Goal: Transaction & Acquisition: Subscribe to service/newsletter

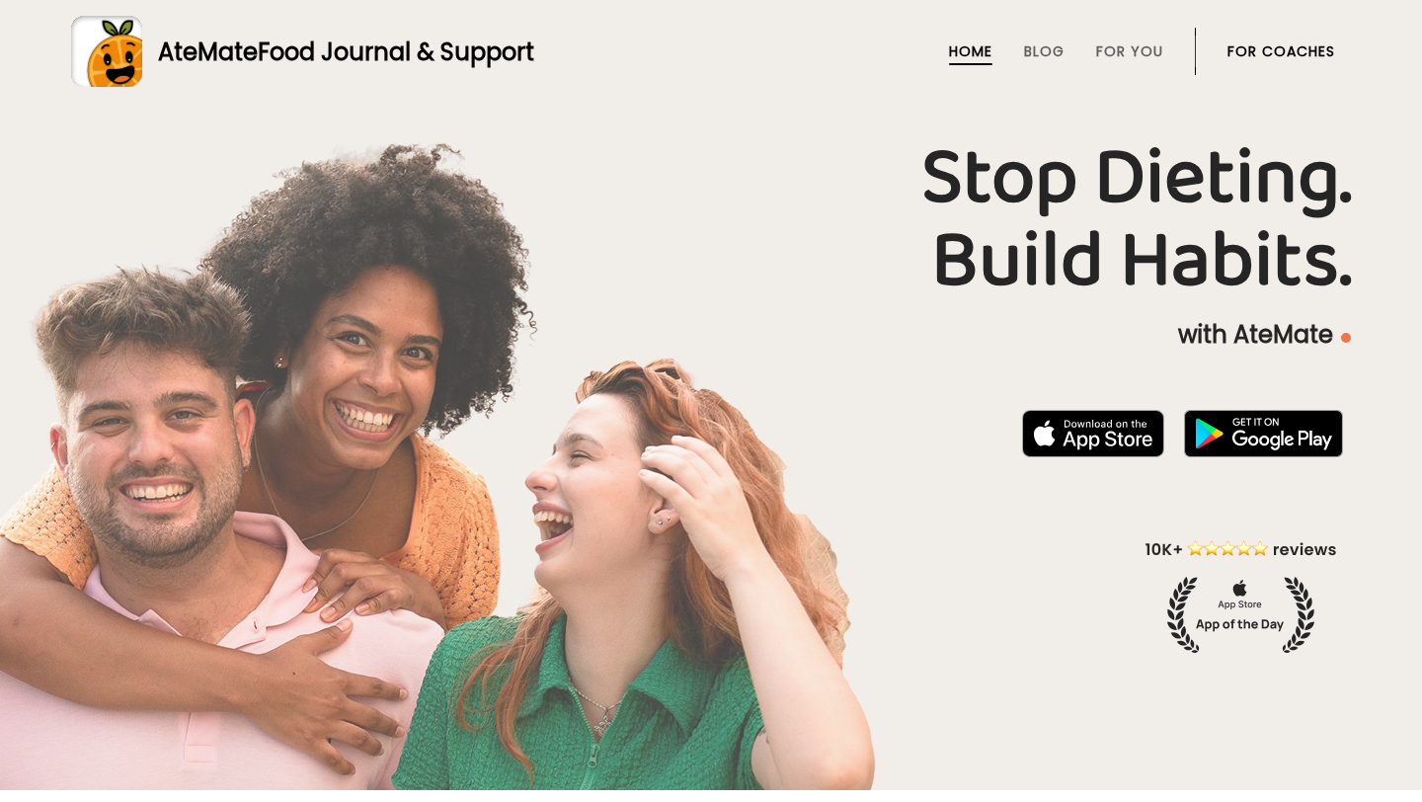
click at [1244, 53] on link "For Coaches" at bounding box center [1281, 51] width 108 height 16
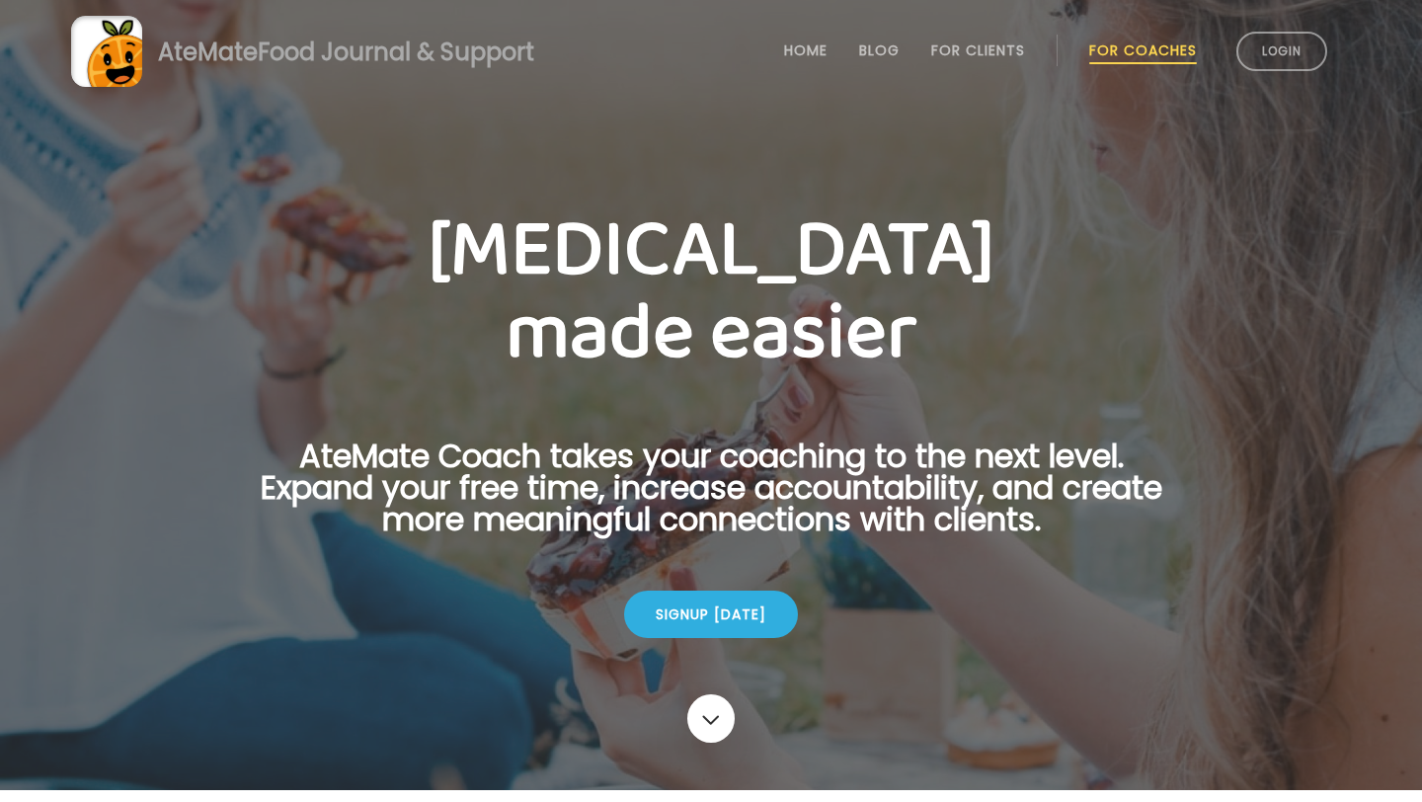
click at [727, 588] on div "Signup today" at bounding box center [711, 614] width 964 height 63
click at [723, 630] on div "Signup today" at bounding box center [711, 613] width 174 height 47
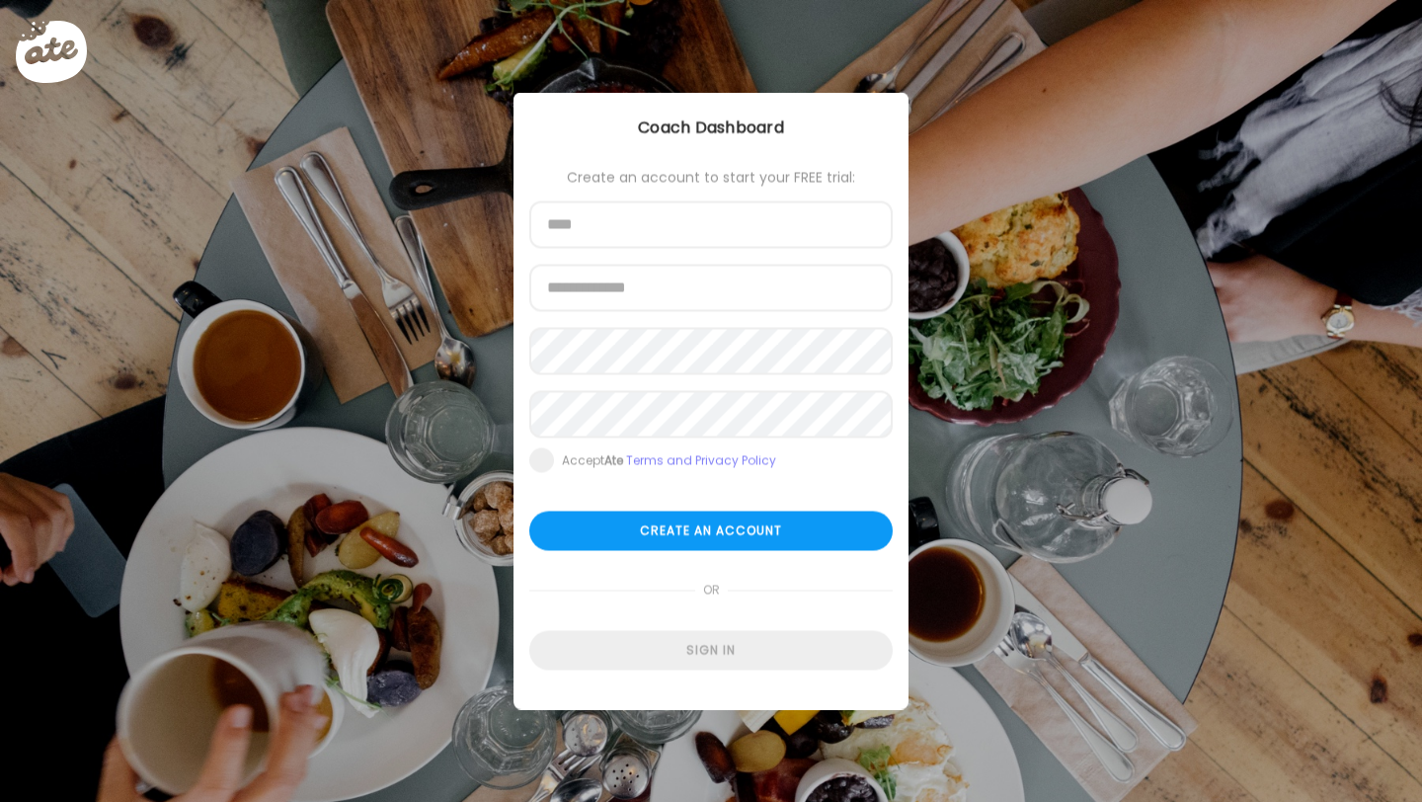
type input "**********"
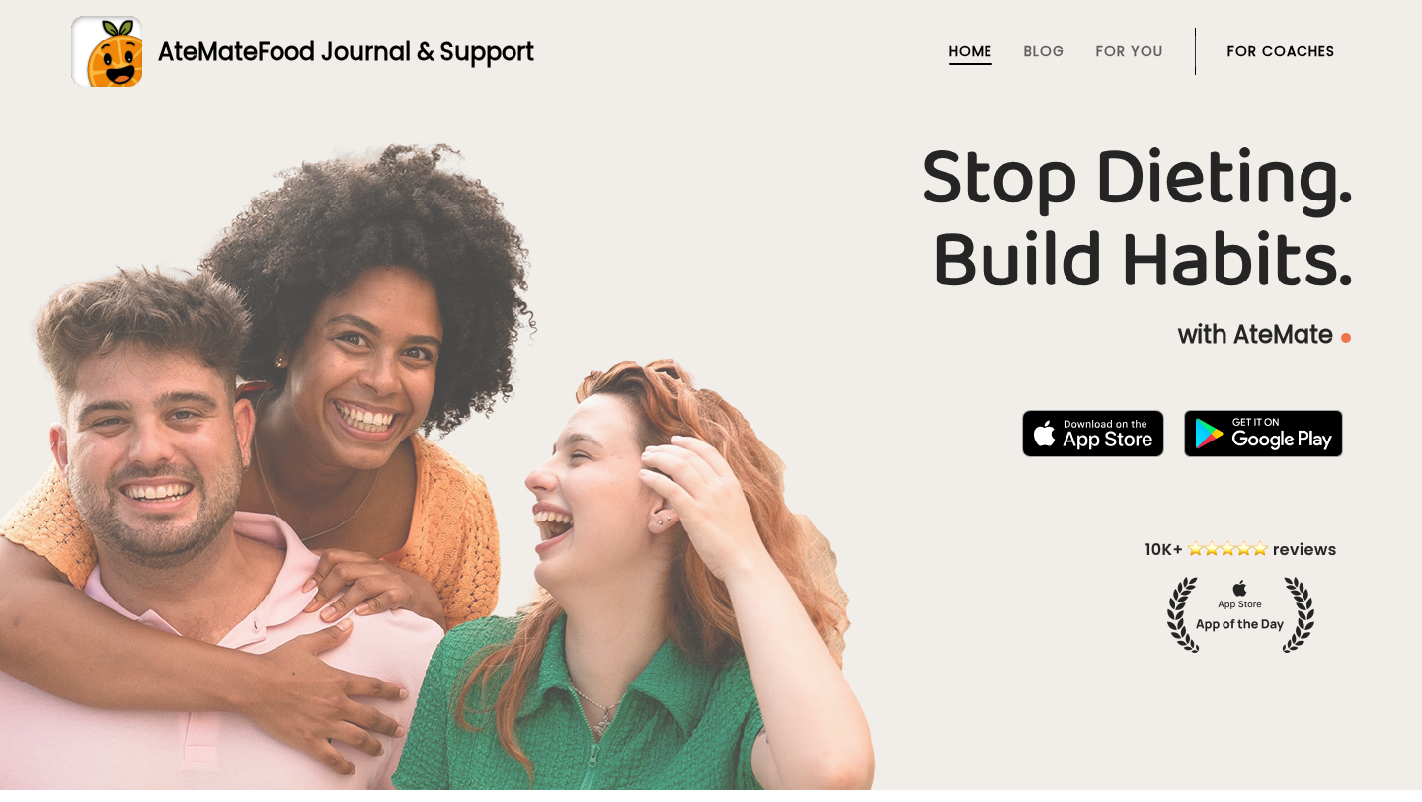
click at [1273, 38] on li "For Coaches" at bounding box center [1281, 51] width 108 height 47
click at [1273, 58] on link "For Coaches" at bounding box center [1281, 51] width 108 height 16
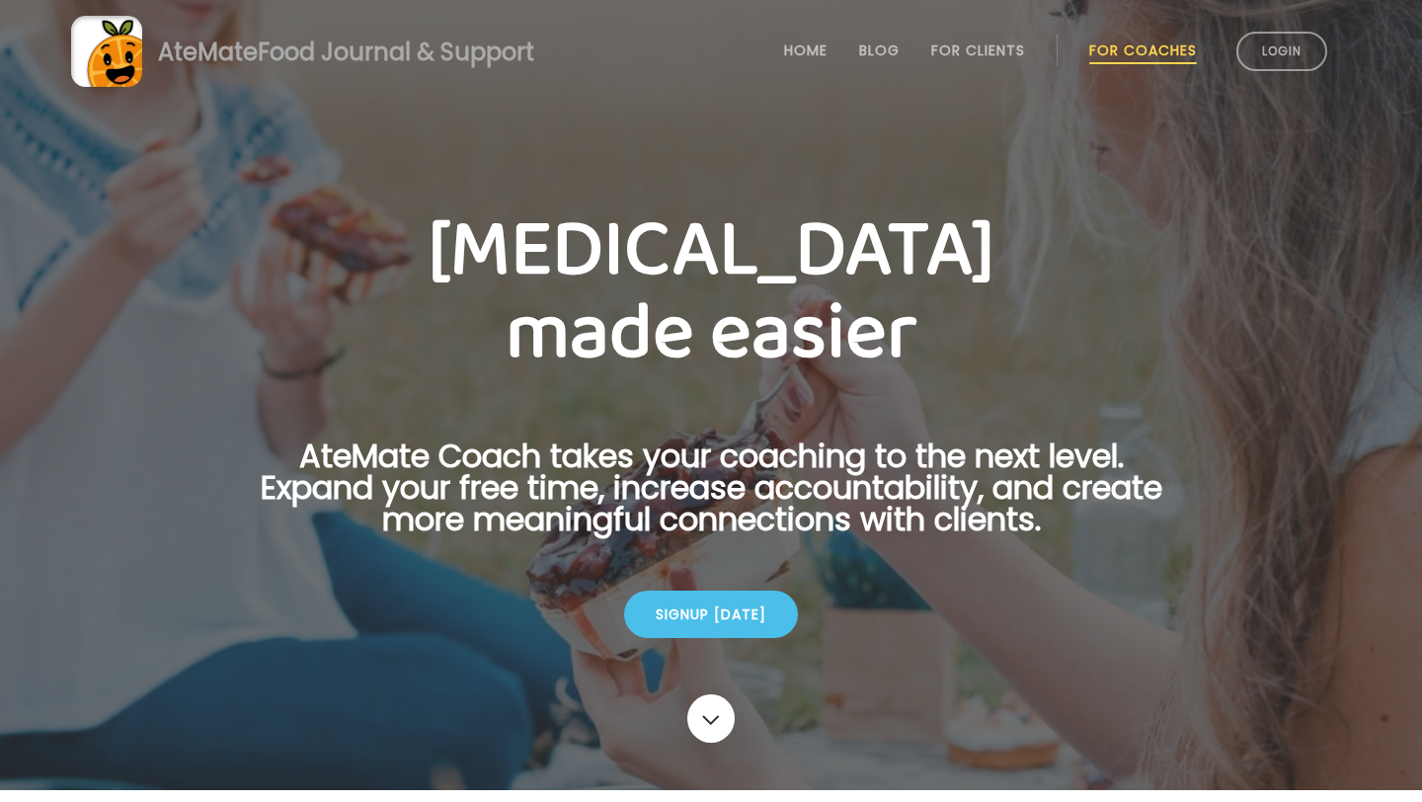
click at [743, 600] on div "Signup today" at bounding box center [711, 613] width 174 height 47
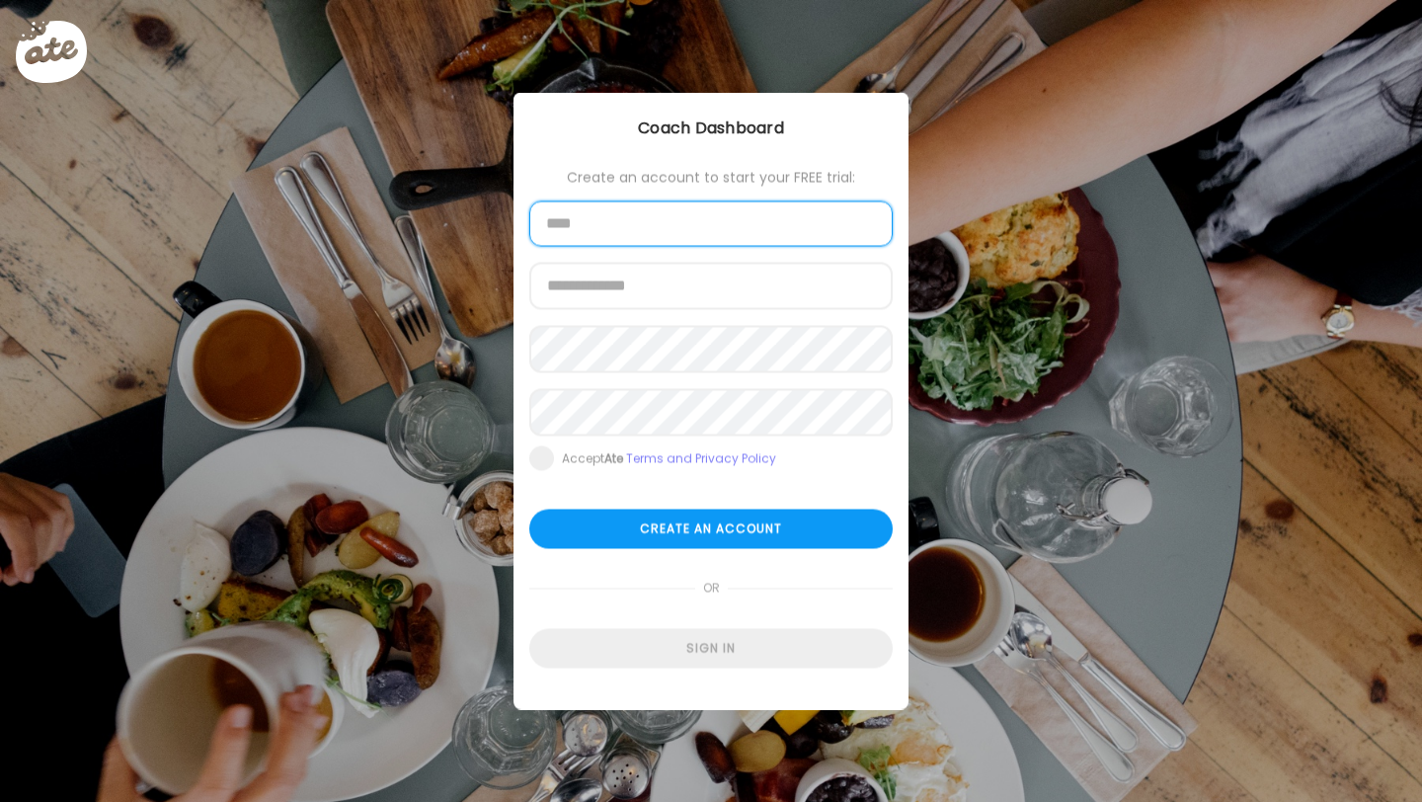
click at [652, 236] on input "text" at bounding box center [710, 223] width 363 height 45
type input "**********"
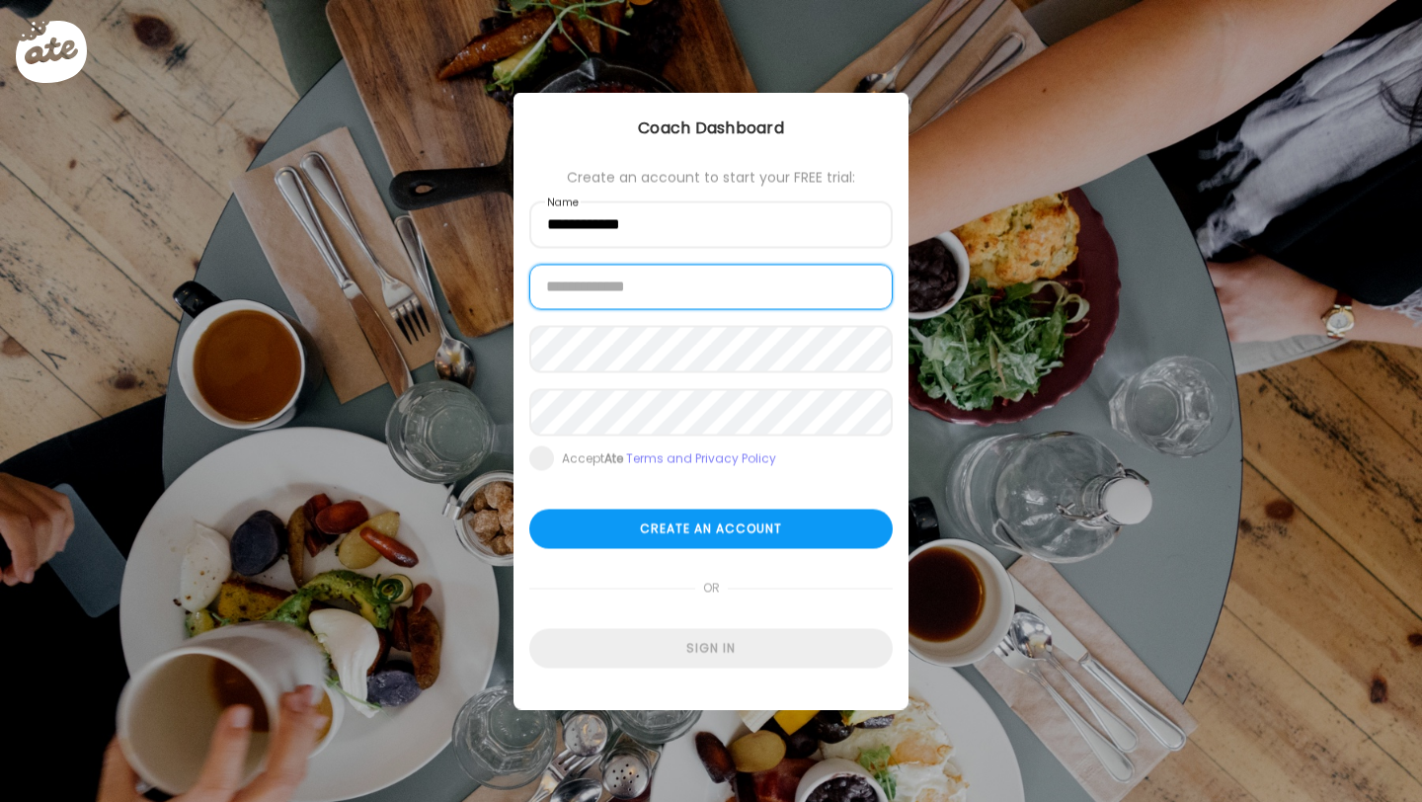
click at [658, 281] on input "email" at bounding box center [710, 287] width 363 height 45
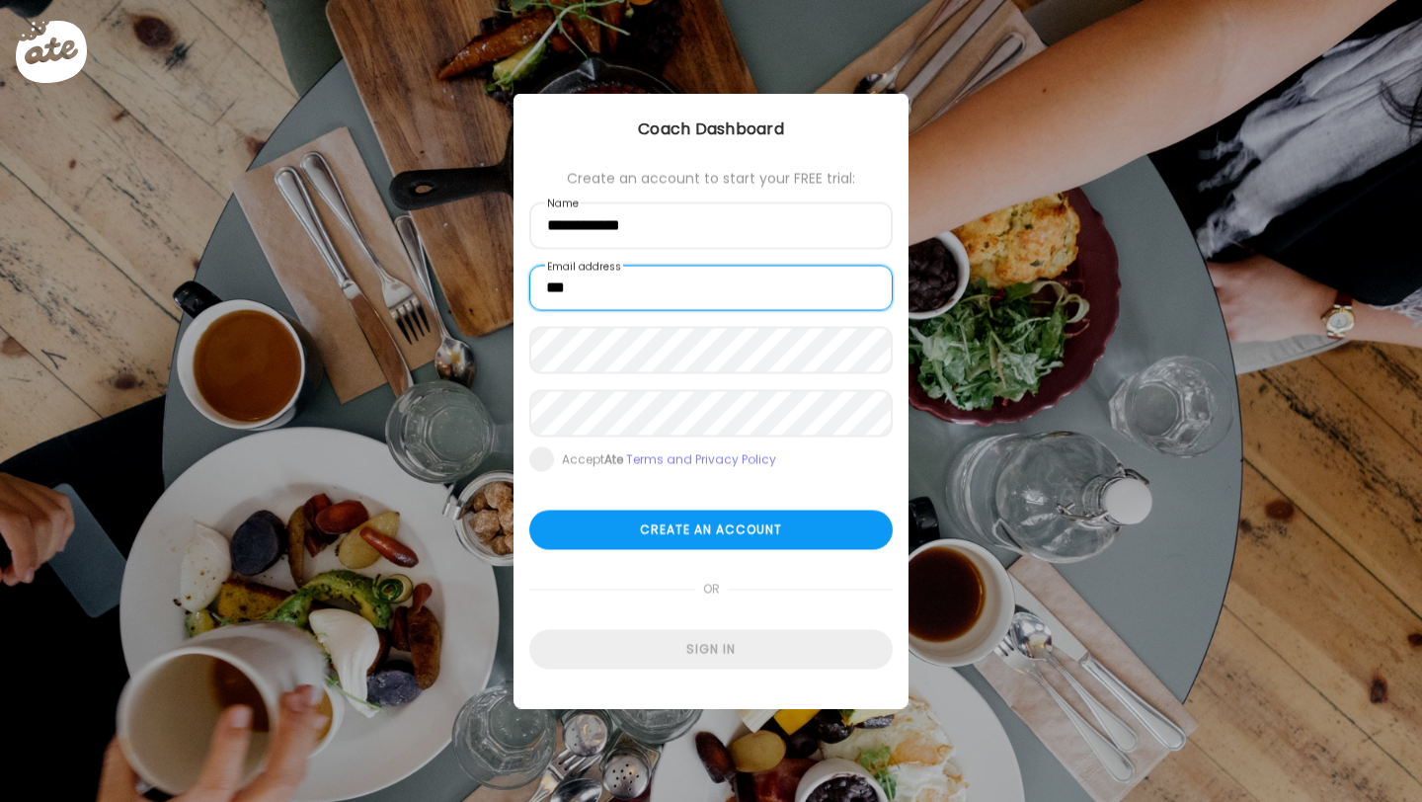
type input "**********"
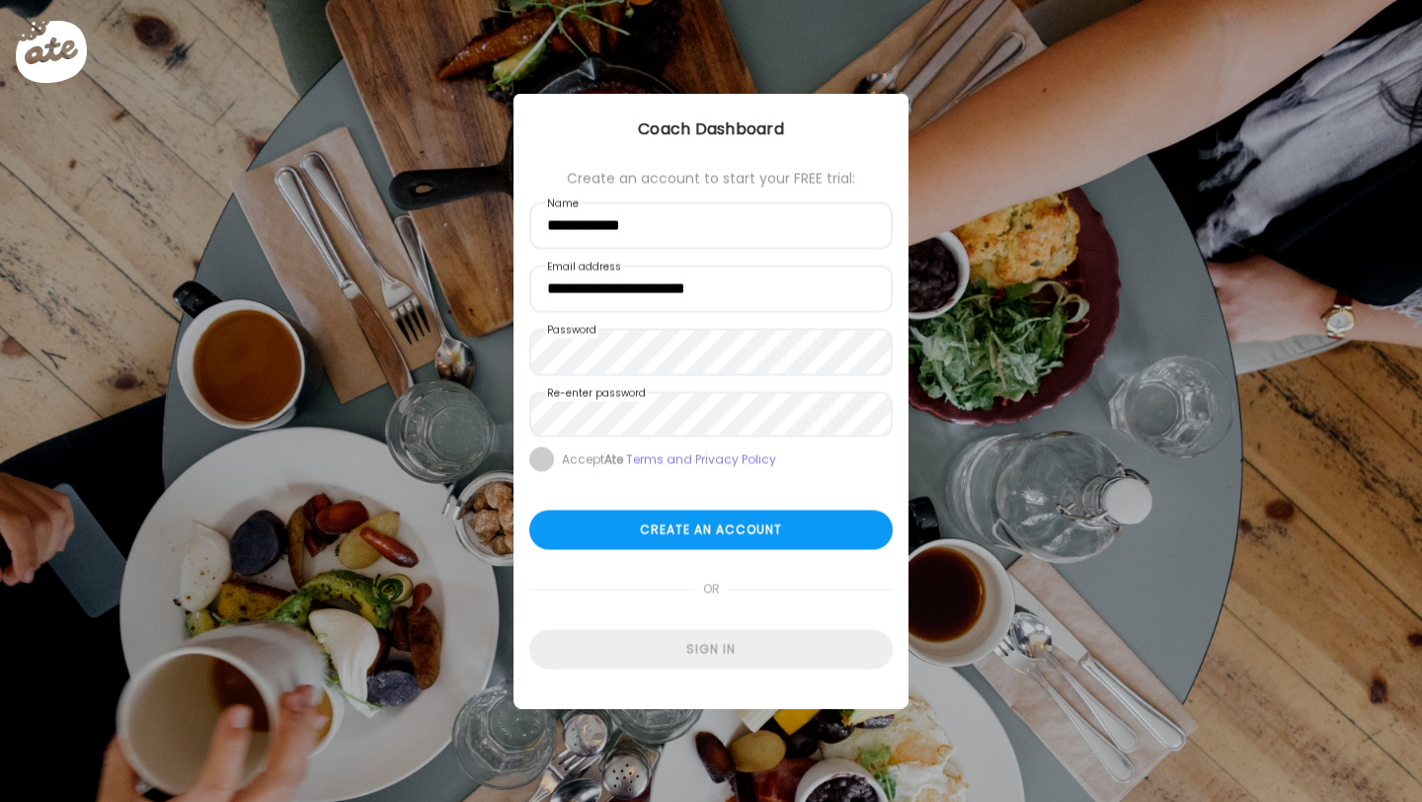
click at [544, 457] on span at bounding box center [541, 459] width 25 height 25
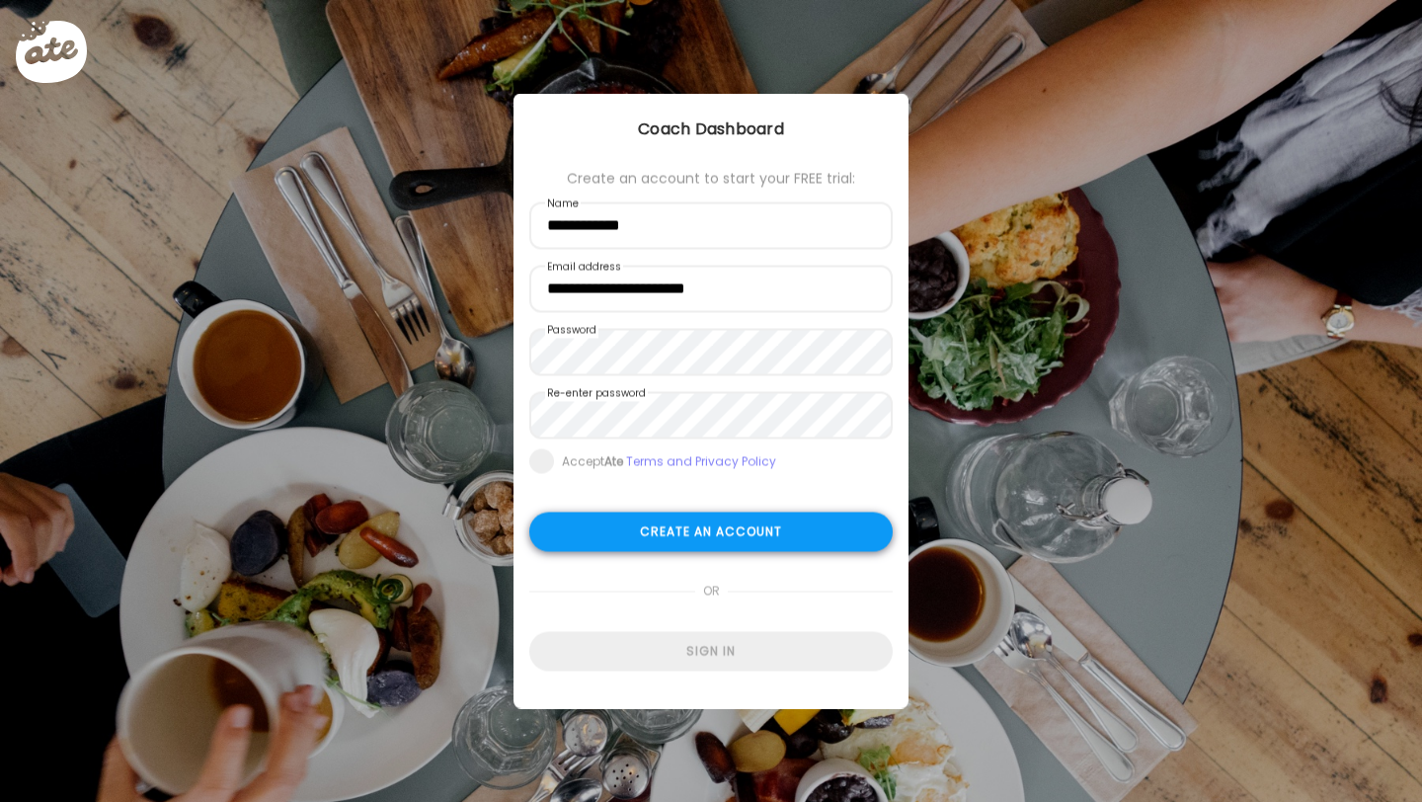
click at [634, 529] on div "Create an account" at bounding box center [710, 531] width 363 height 39
type input "**********"
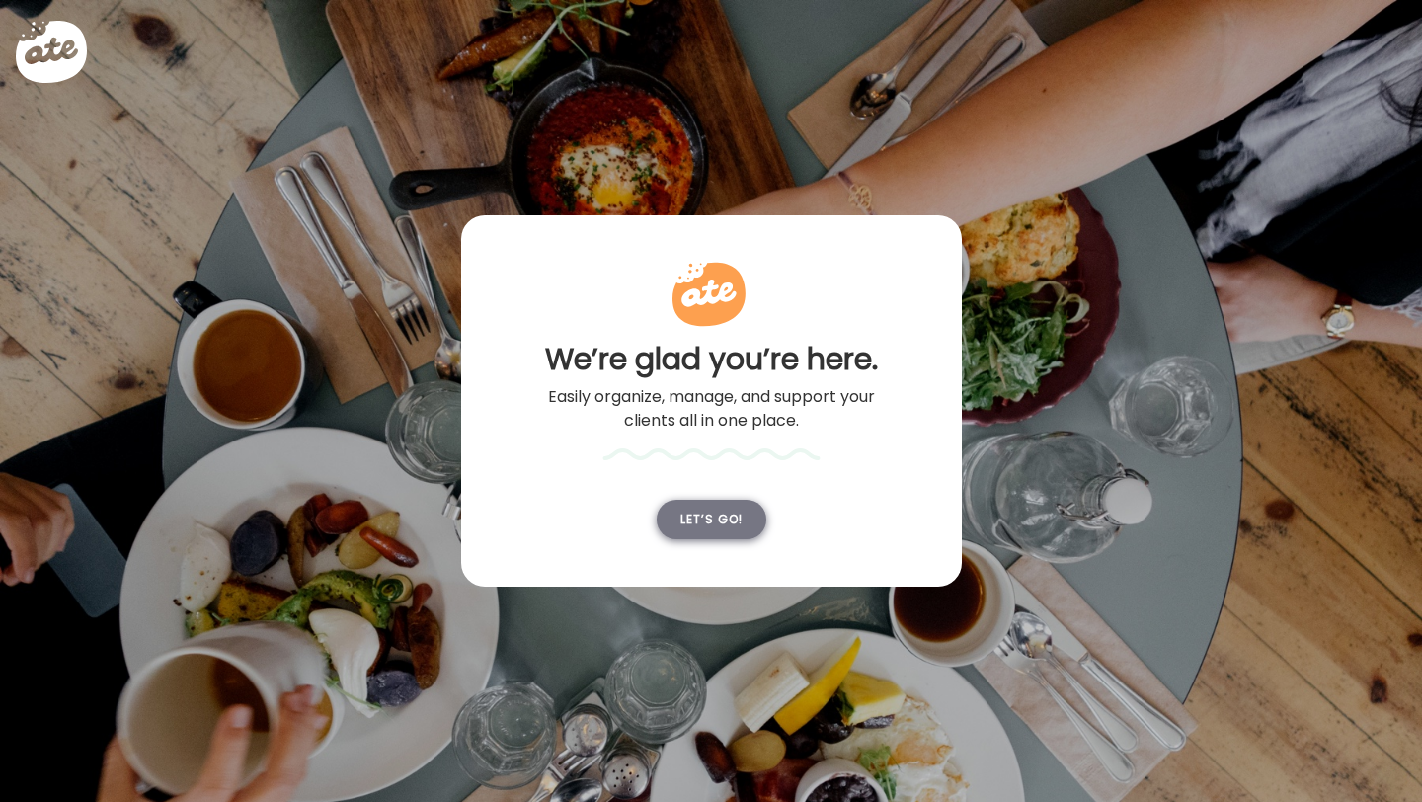
click at [700, 517] on div "Let’s go!" at bounding box center [712, 519] width 110 height 39
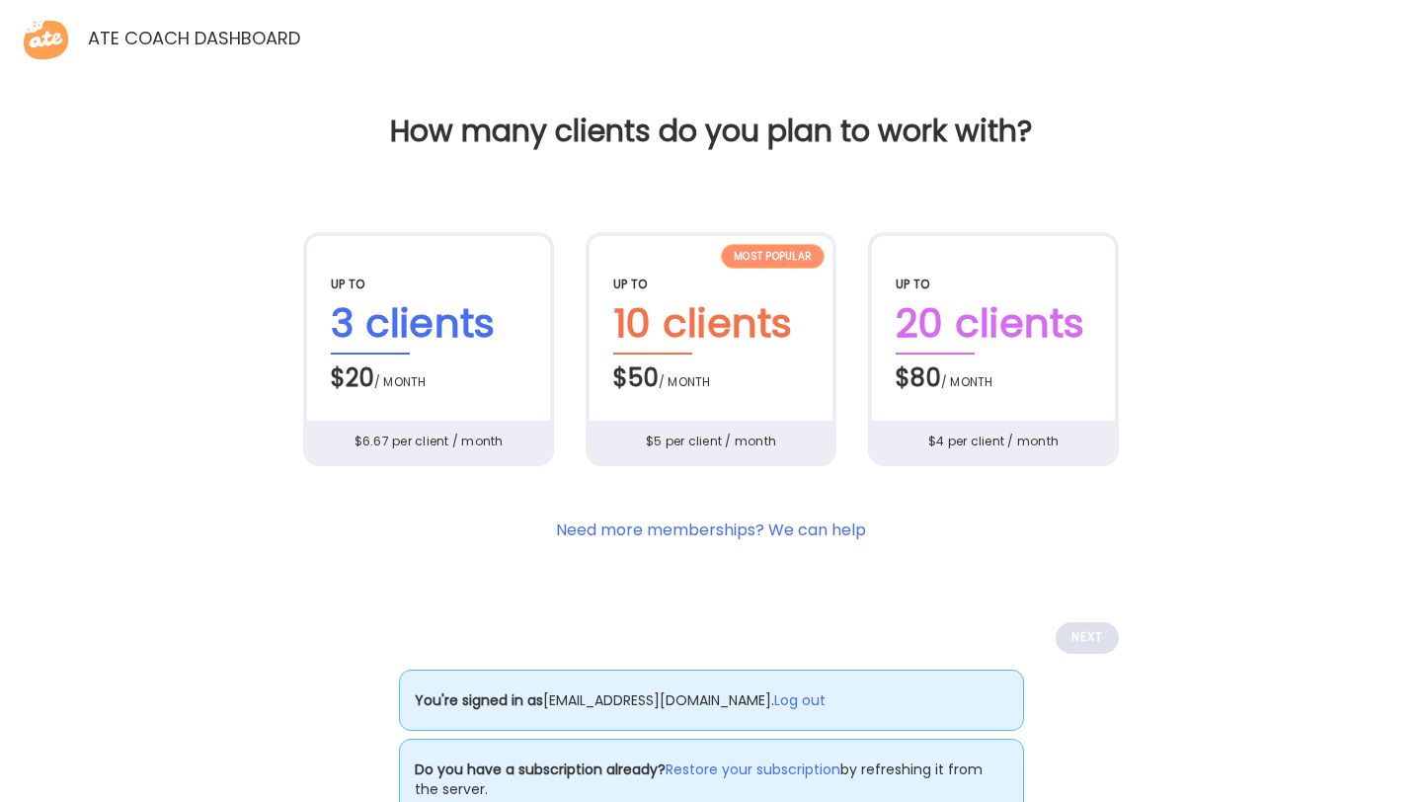
click at [431, 310] on div "3 clients" at bounding box center [429, 323] width 196 height 61
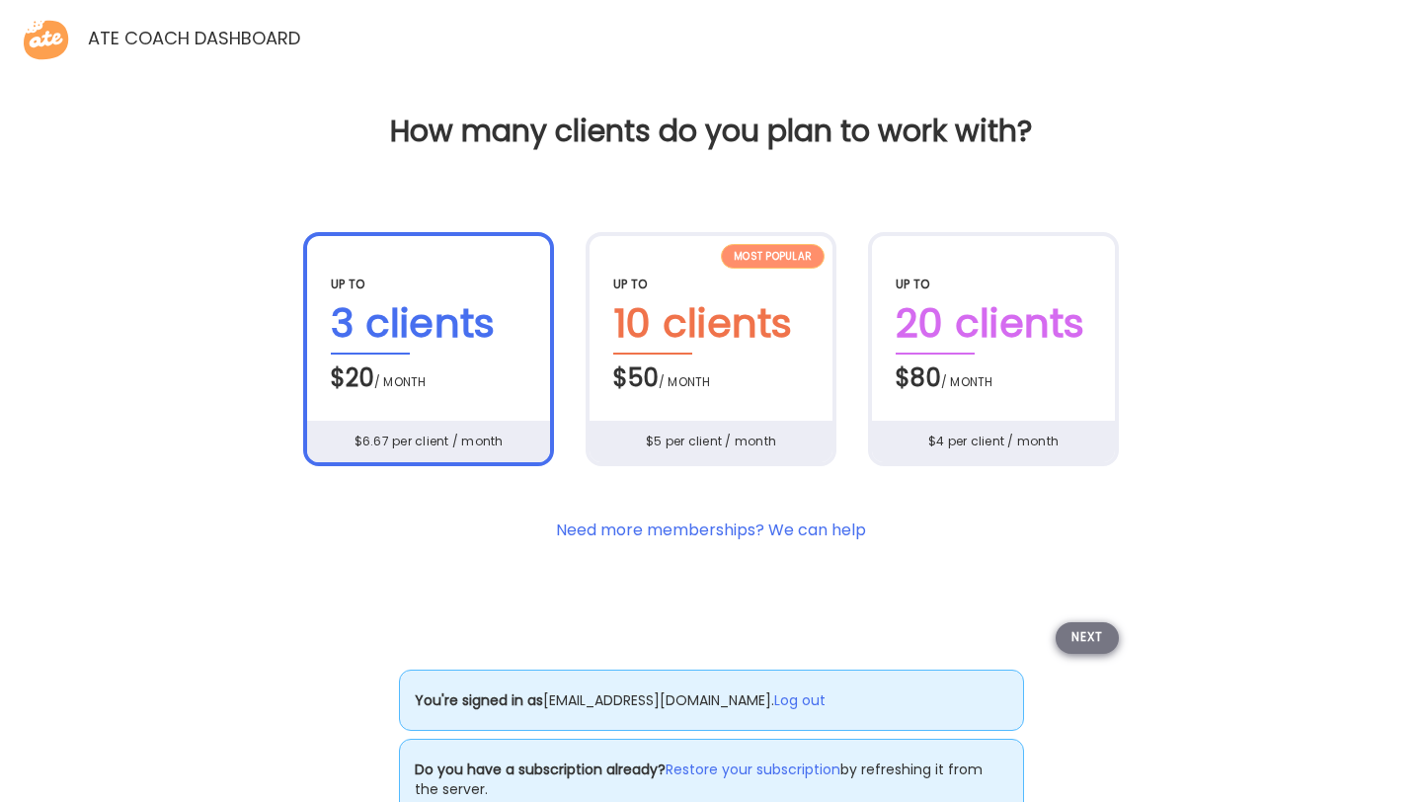
click at [1101, 642] on div "Next" at bounding box center [1087, 638] width 63 height 32
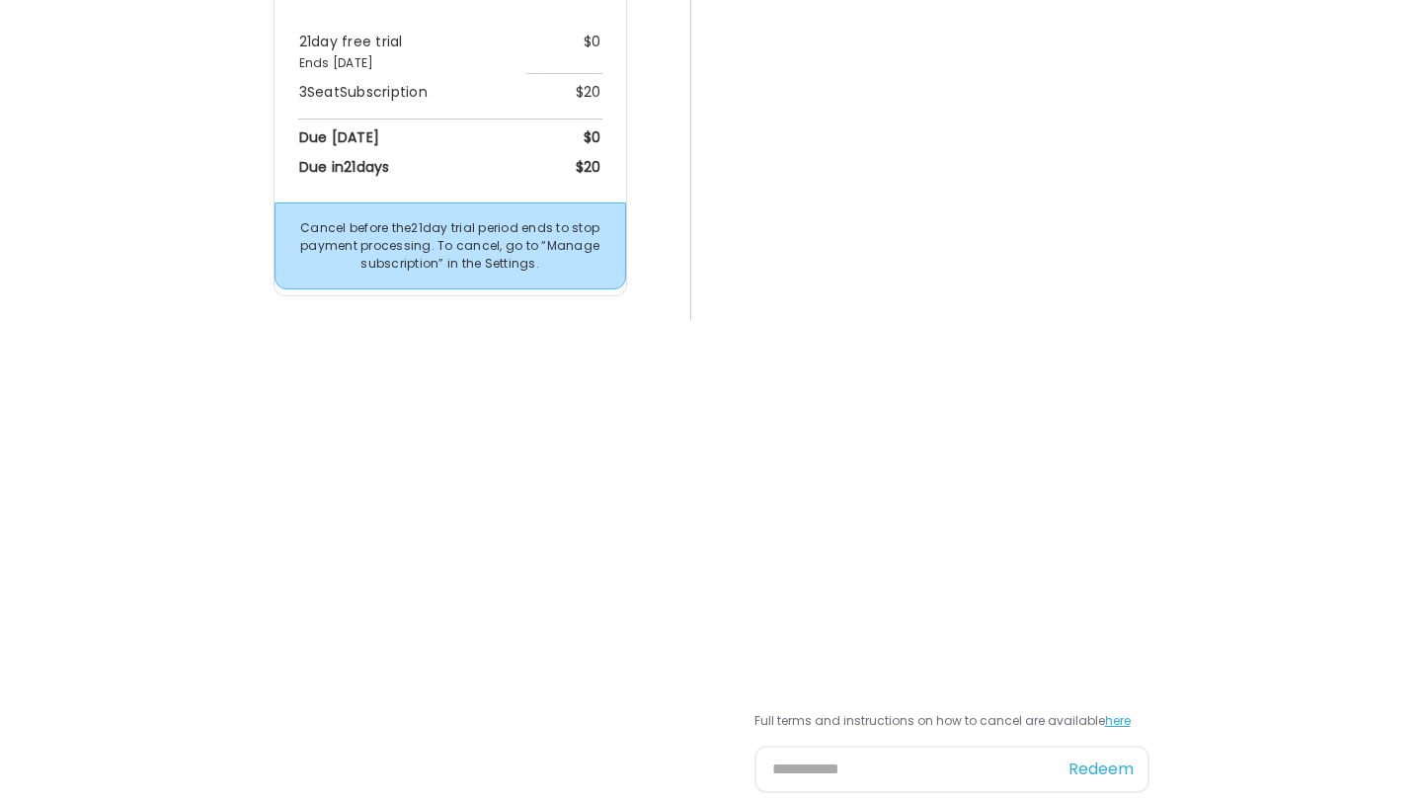
scroll to position [357, 0]
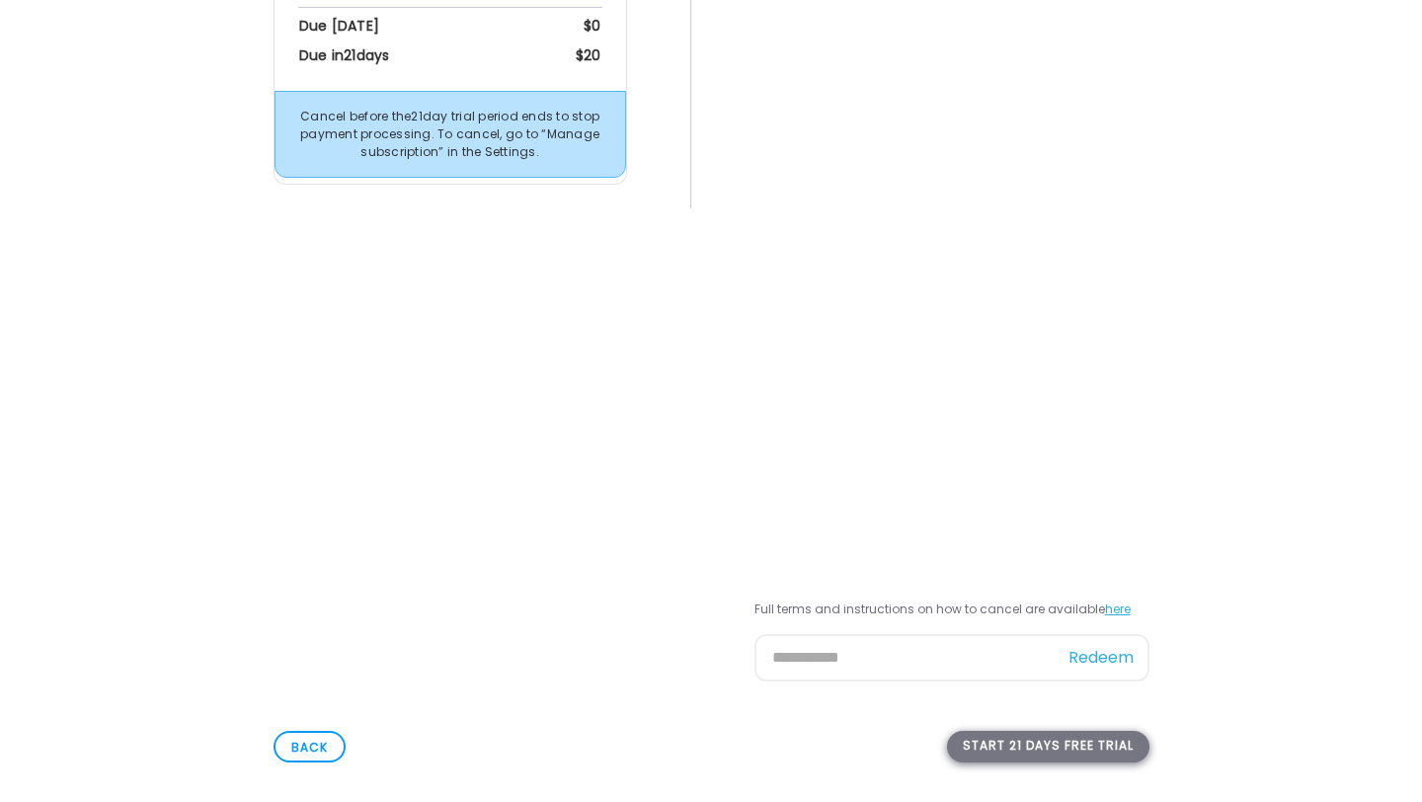
click at [1046, 740] on div "Start 21 days free trial" at bounding box center [1048, 747] width 202 height 32
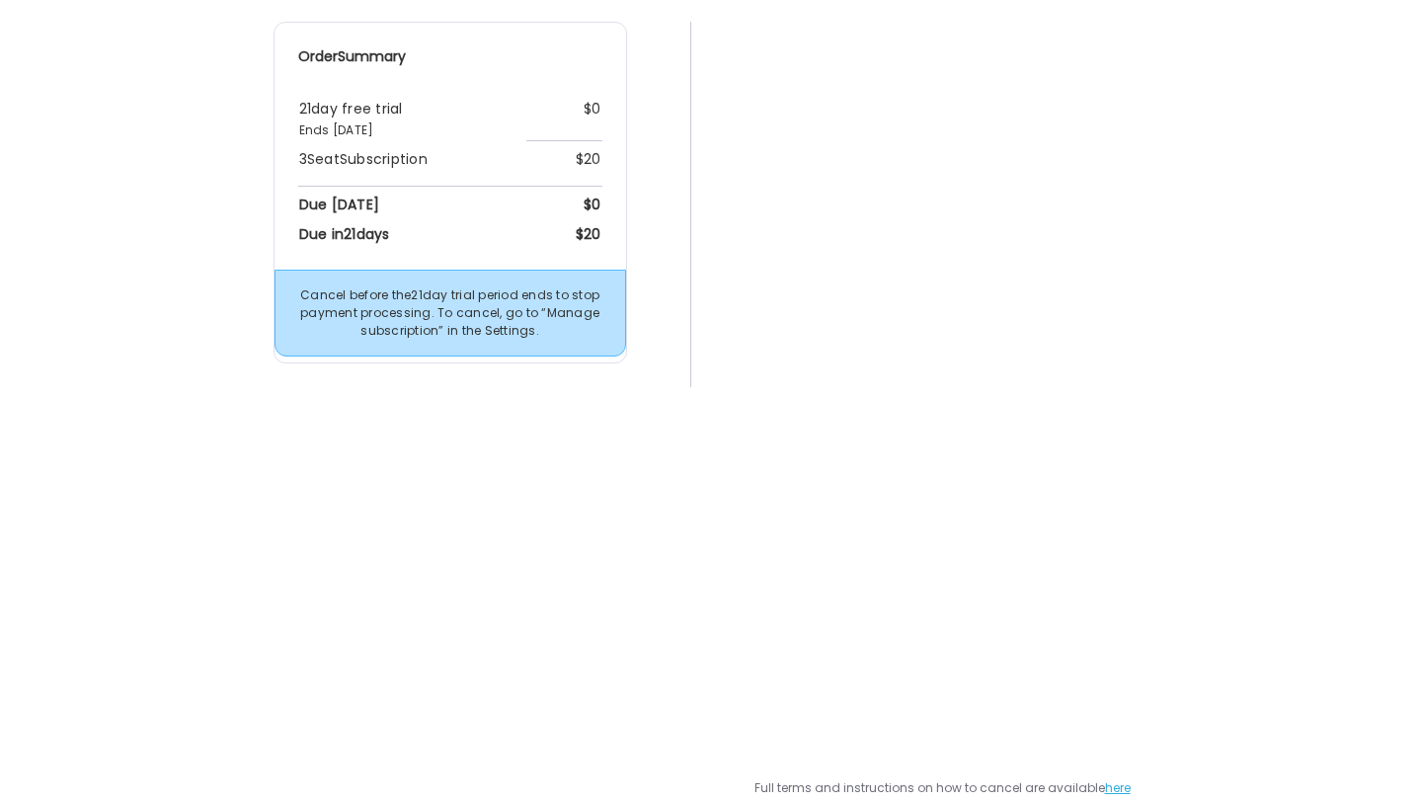
scroll to position [427, 0]
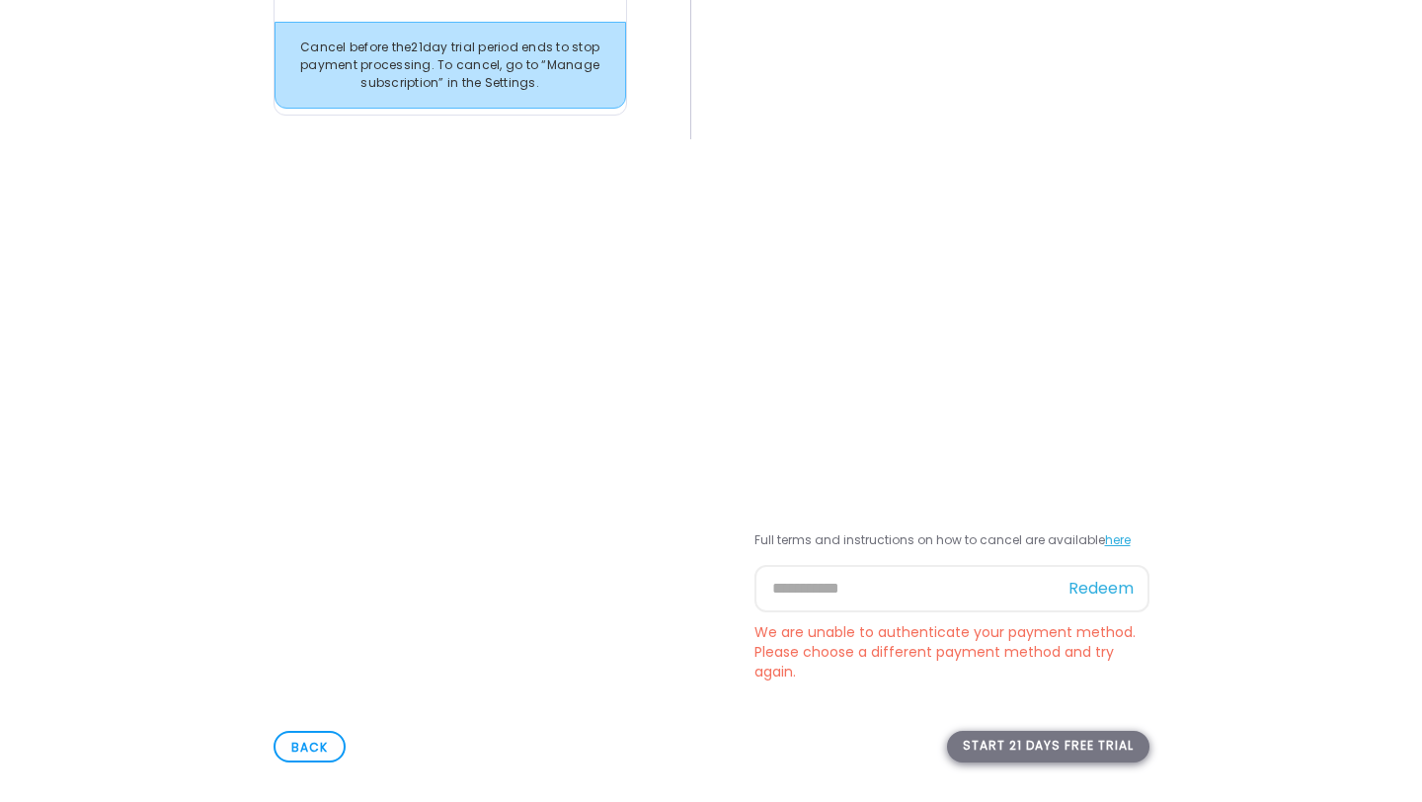
click at [1059, 757] on div "Start 21 days free trial" at bounding box center [1048, 747] width 202 height 32
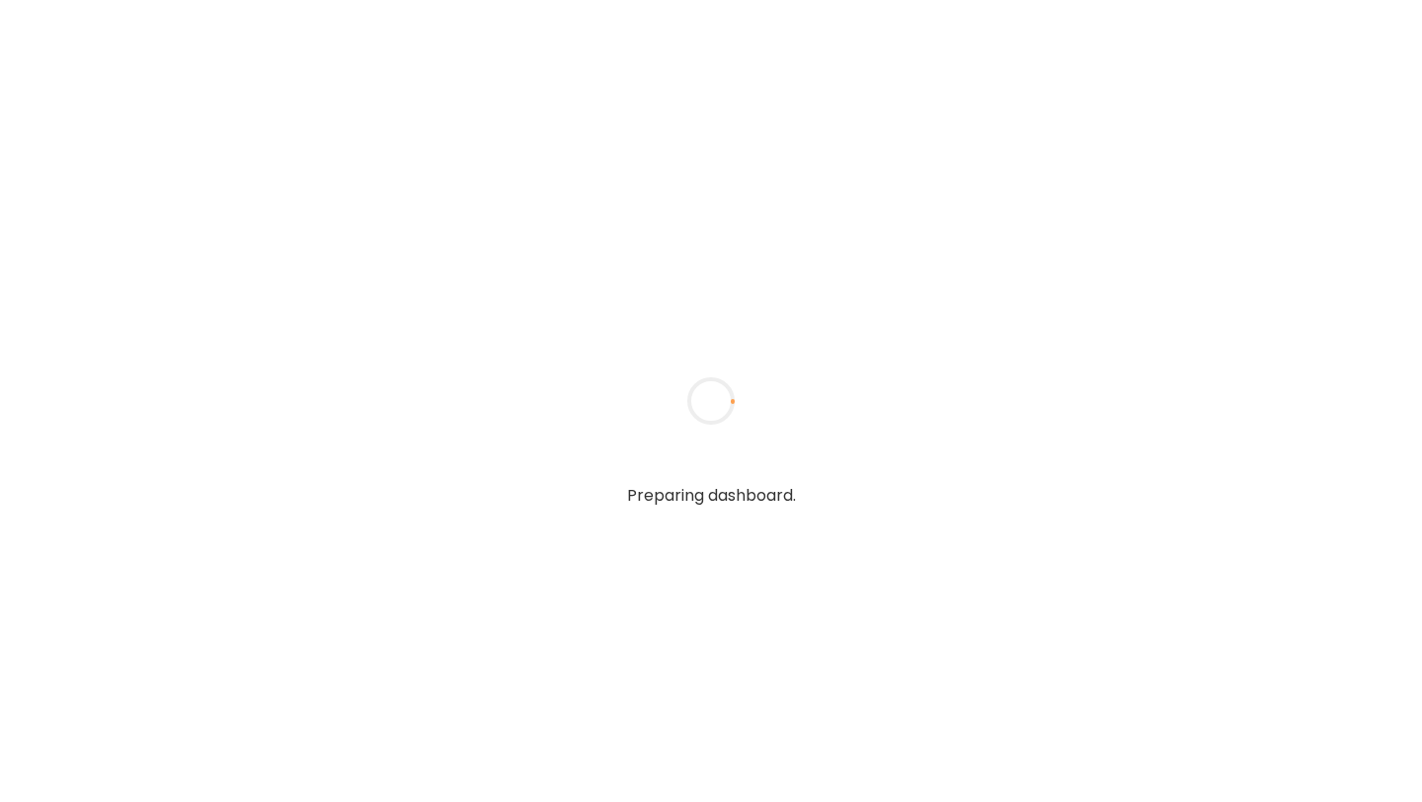
type input "**********"
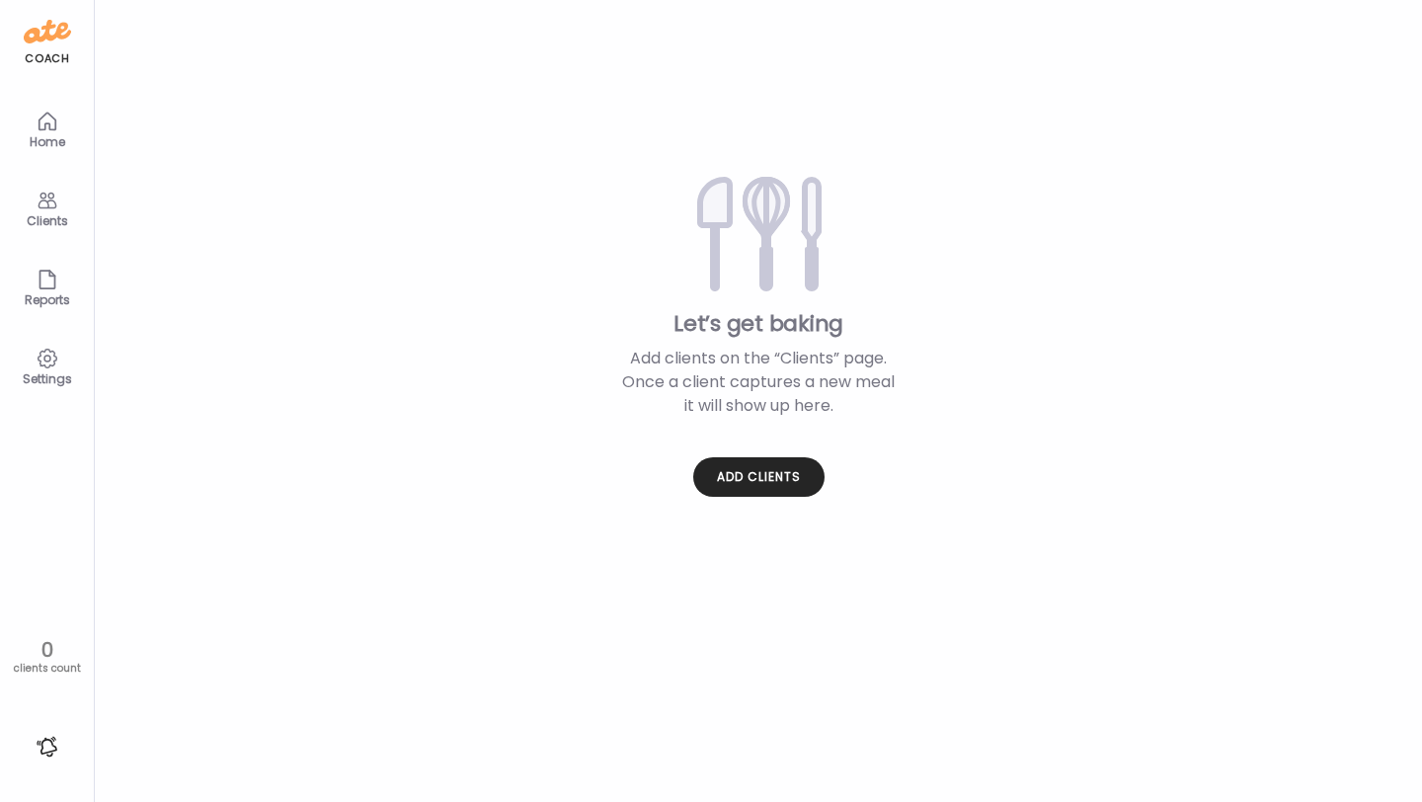
click at [50, 208] on icon at bounding box center [48, 201] width 24 height 24
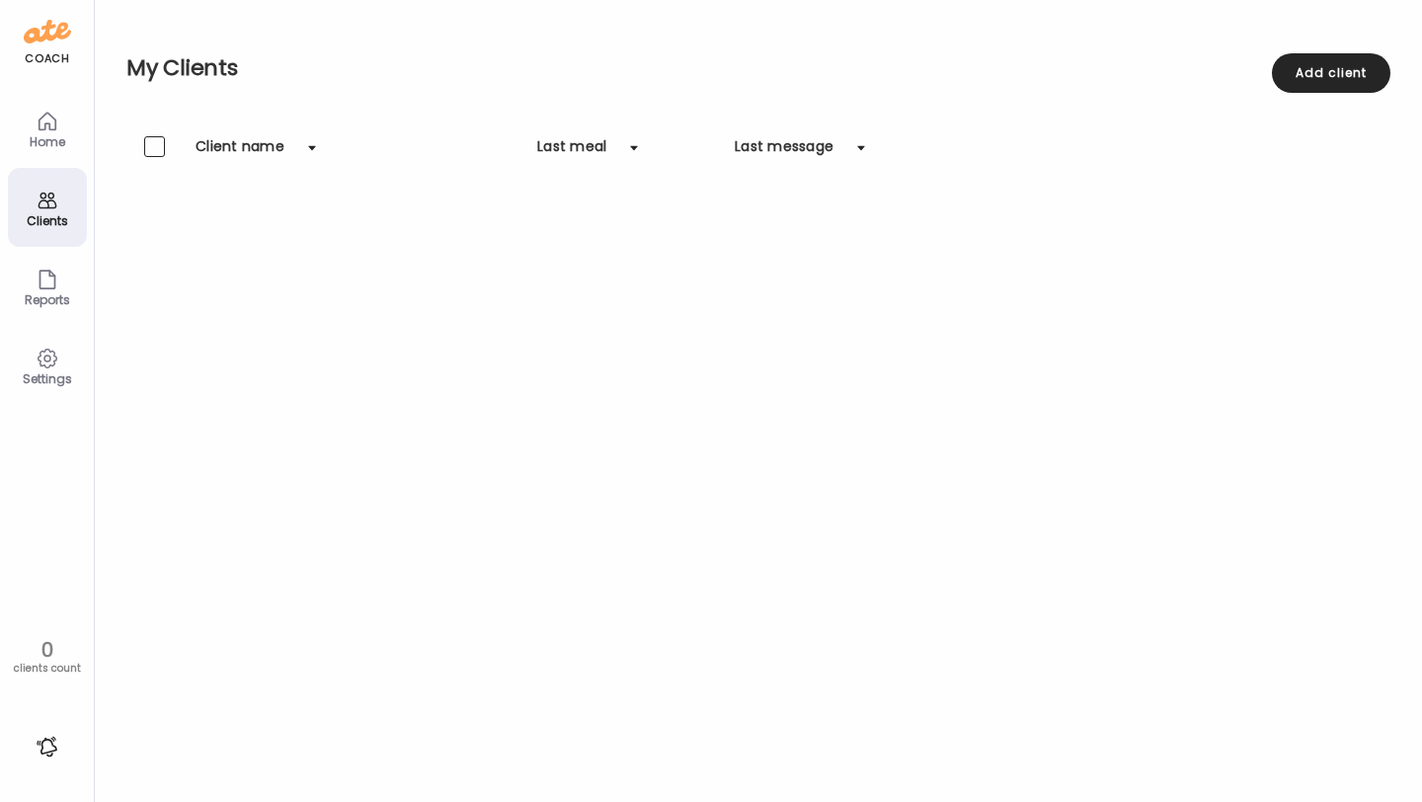
click at [1296, 51] on div "My Clients Add client" at bounding box center [758, 68] width 1264 height 136
click at [1305, 73] on div "Add client" at bounding box center [1331, 72] width 118 height 39
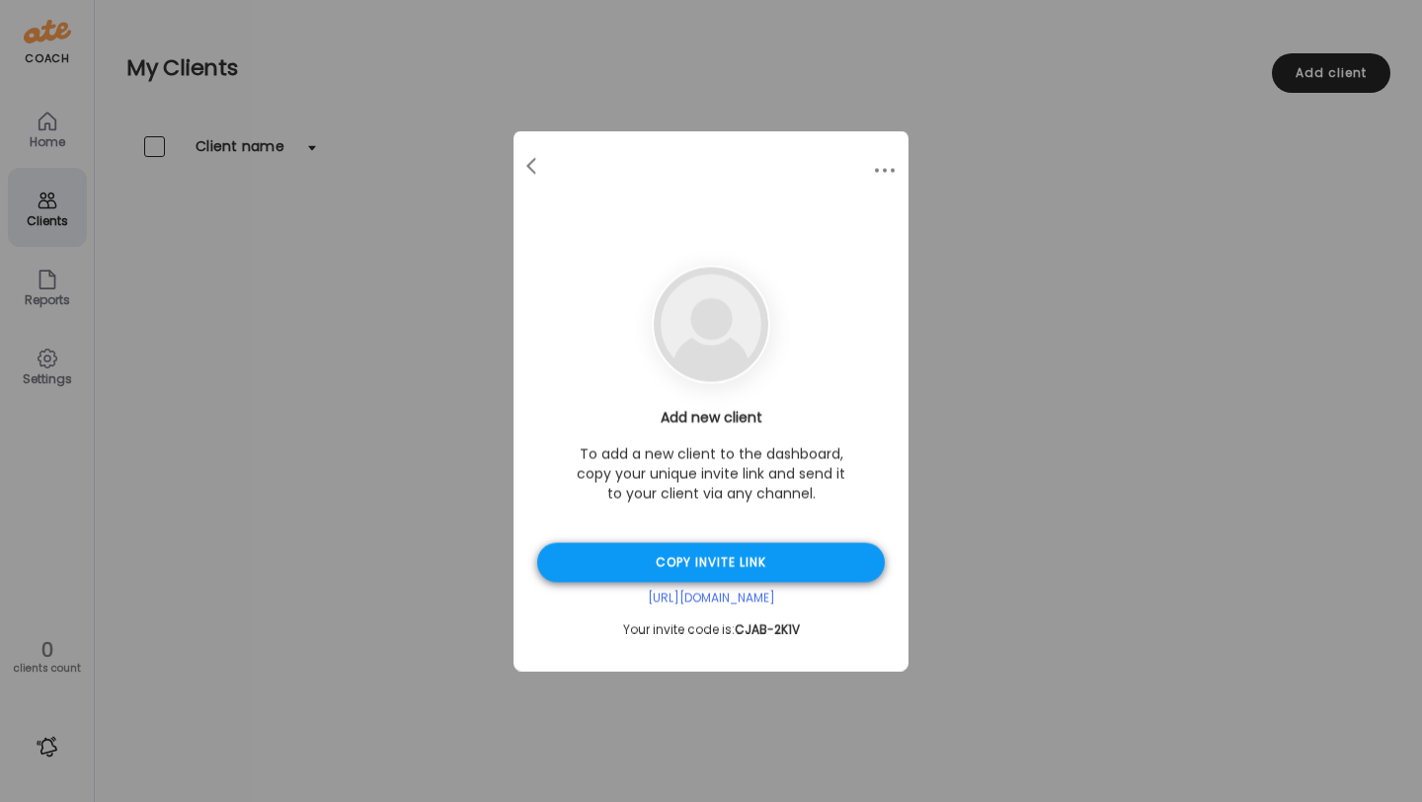
click at [776, 566] on div "Copy invite link" at bounding box center [711, 562] width 348 height 39
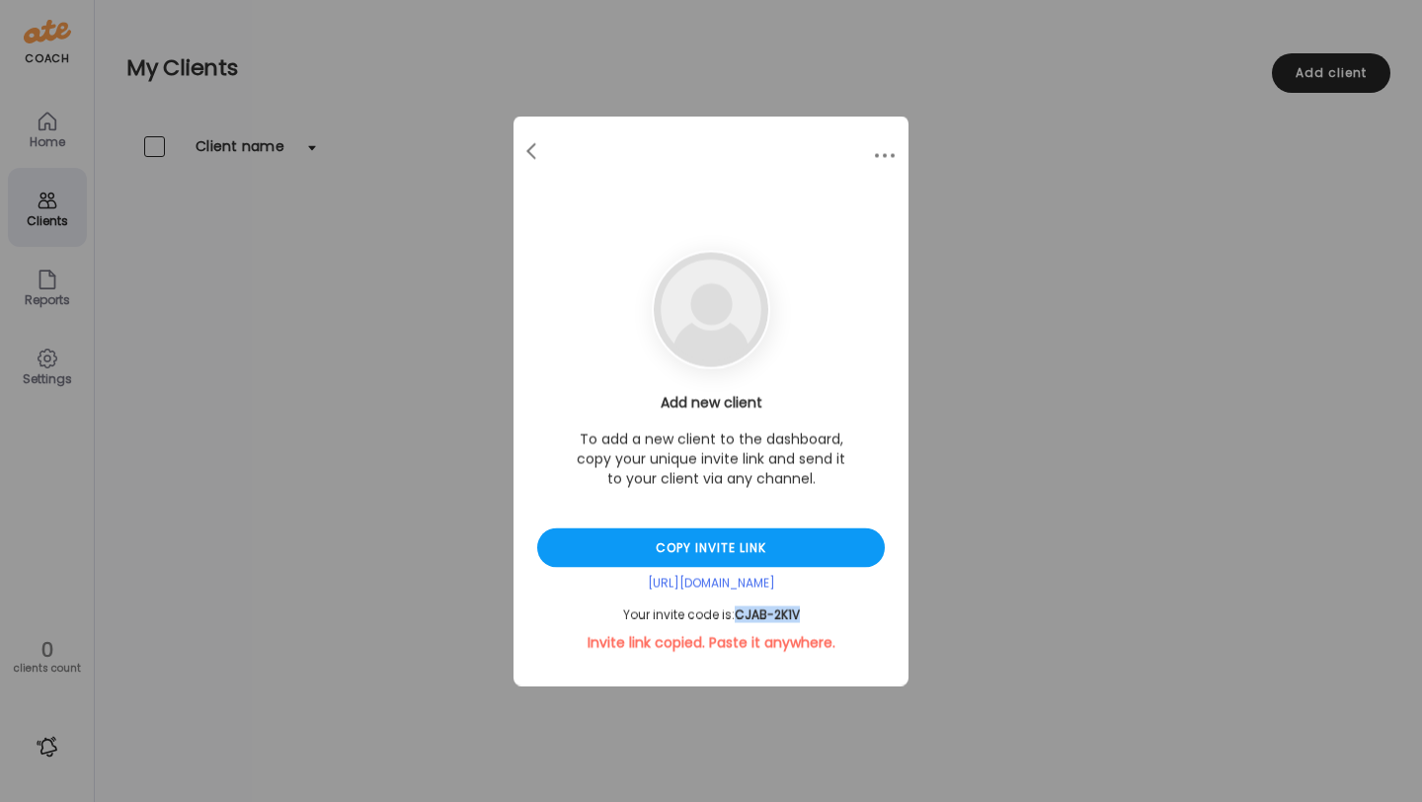
drag, startPoint x: 734, startPoint y: 615, endPoint x: 796, endPoint y: 615, distance: 62.2
click at [796, 615] on div "Your invite code is: CJAB-2K1V" at bounding box center [711, 615] width 348 height 16
copy div "CJAB-2K1V"
click at [752, 547] on div "Copy invite link" at bounding box center [711, 547] width 348 height 39
click at [732, 549] on div "Copy invite link" at bounding box center [711, 547] width 348 height 39
